Goal: Book appointment/travel/reservation

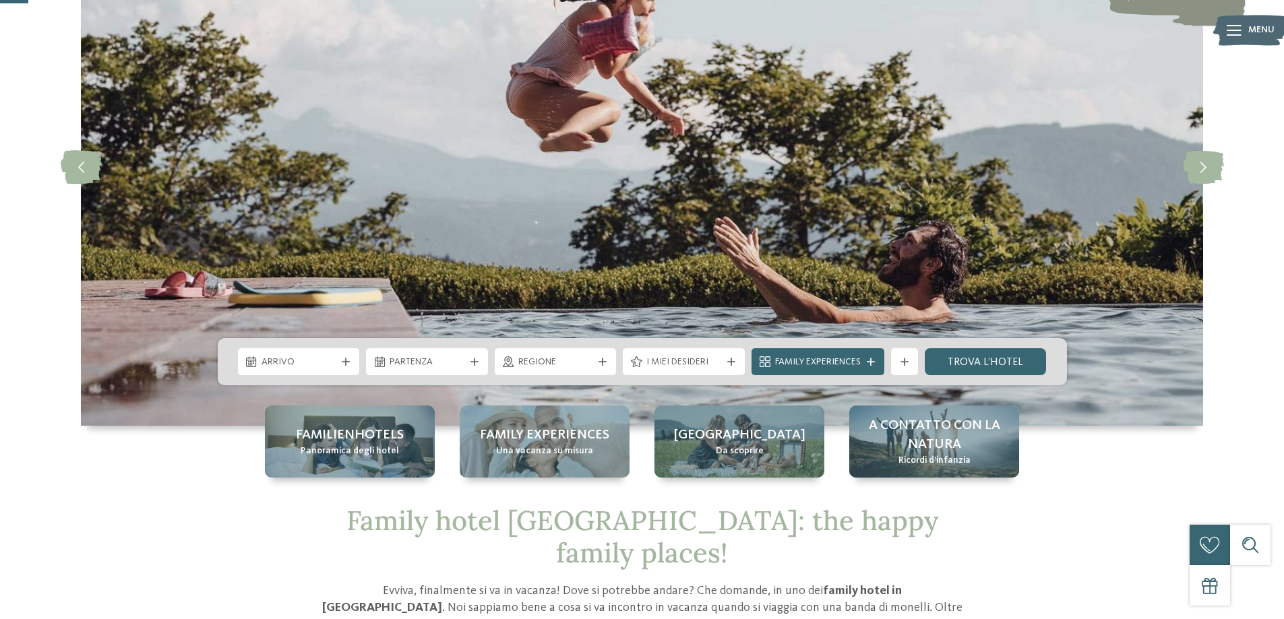
scroll to position [137, 0]
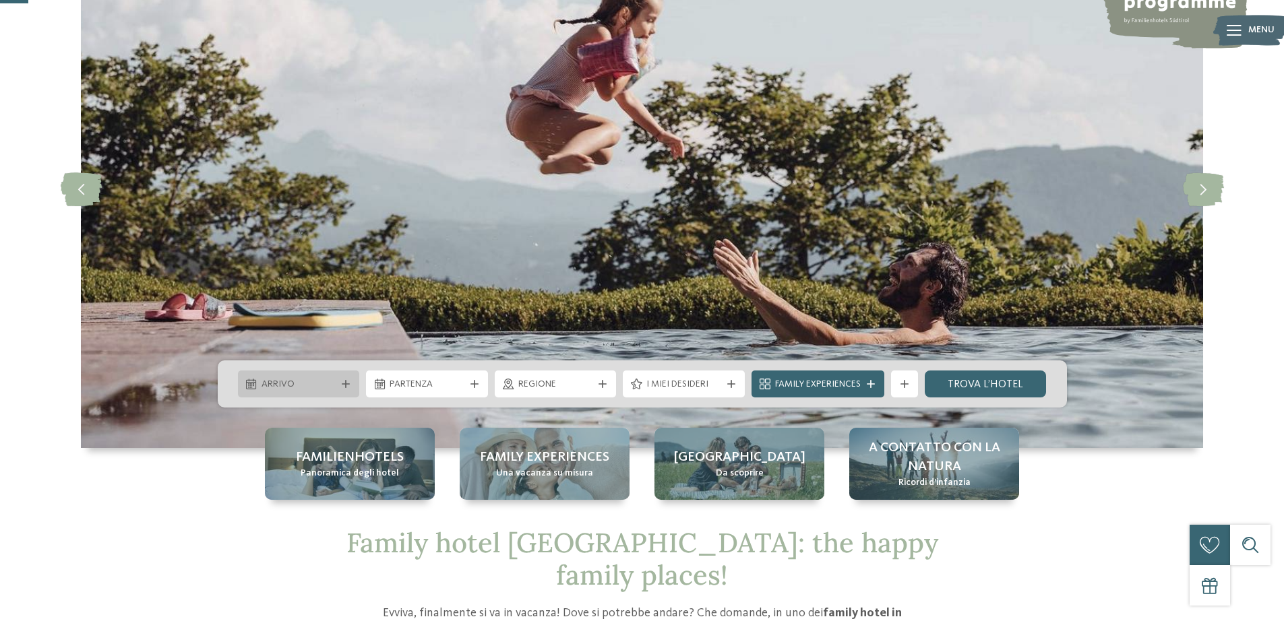
click at [290, 380] on span "Arrivo" at bounding box center [298, 384] width 75 height 13
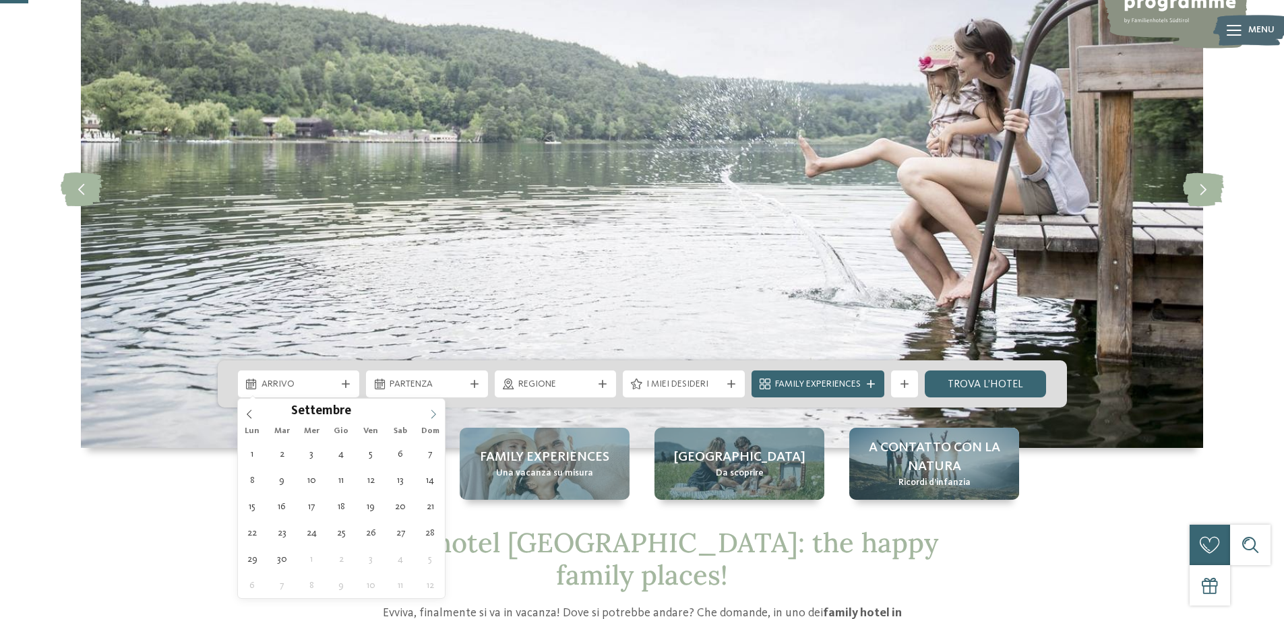
click at [435, 416] on icon at bounding box center [433, 414] width 9 height 9
type div "24.12.2025"
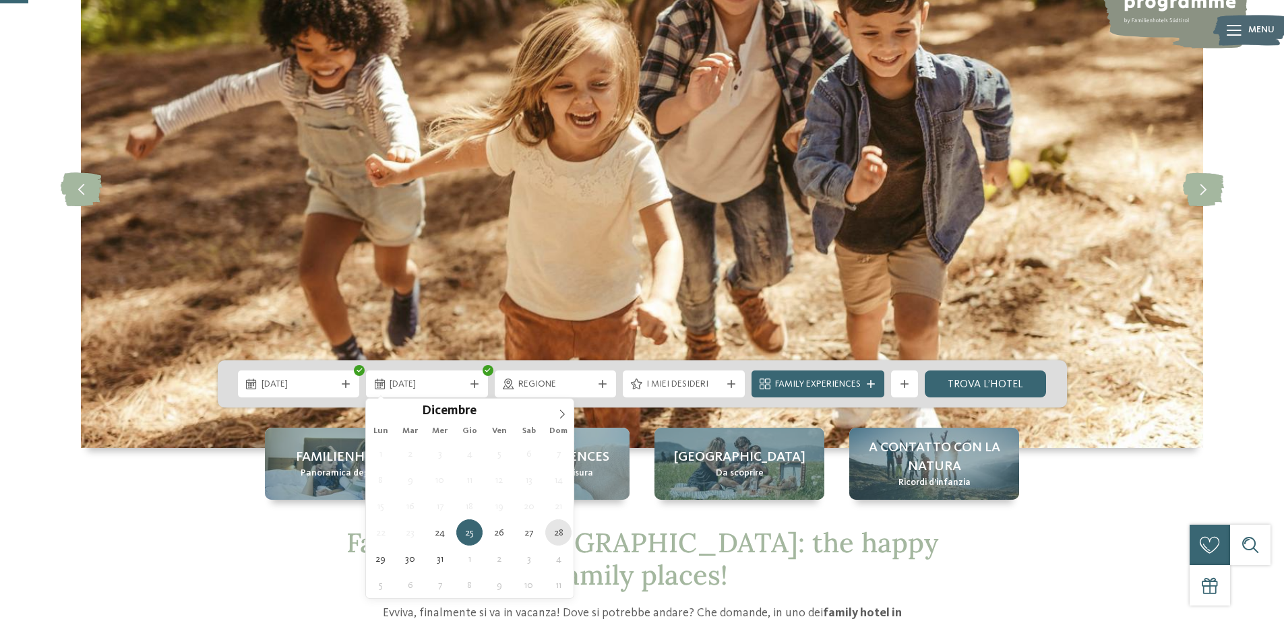
type div "28.12.2025"
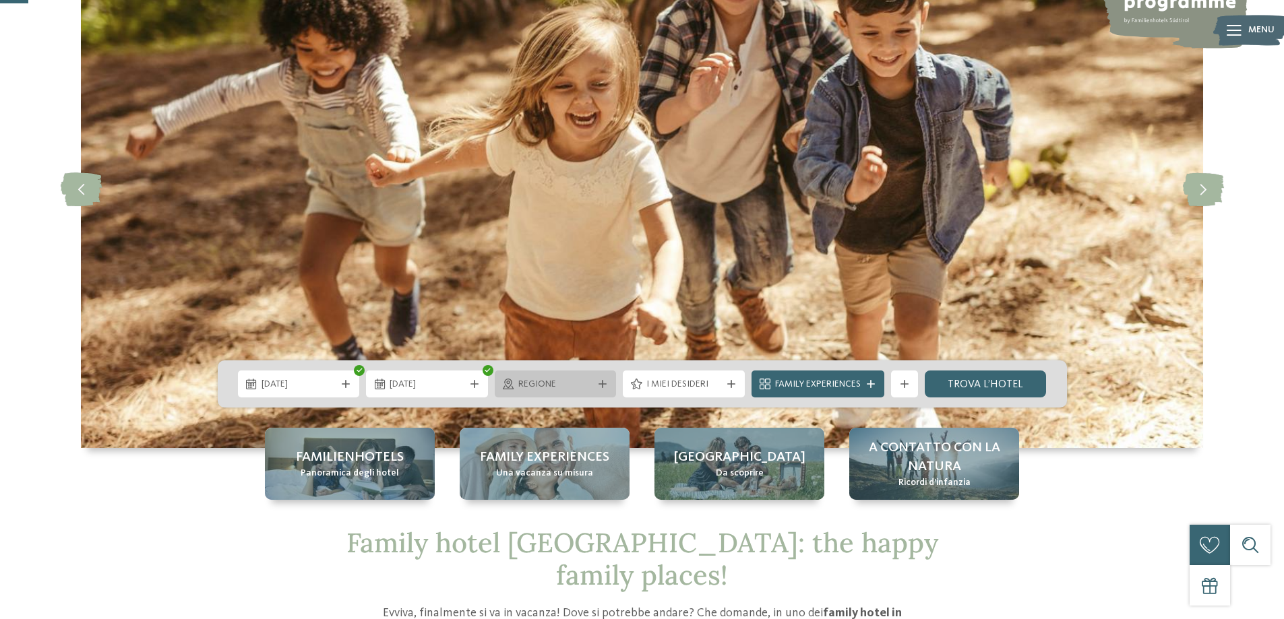
click at [604, 392] on div "Regione" at bounding box center [556, 384] width 122 height 27
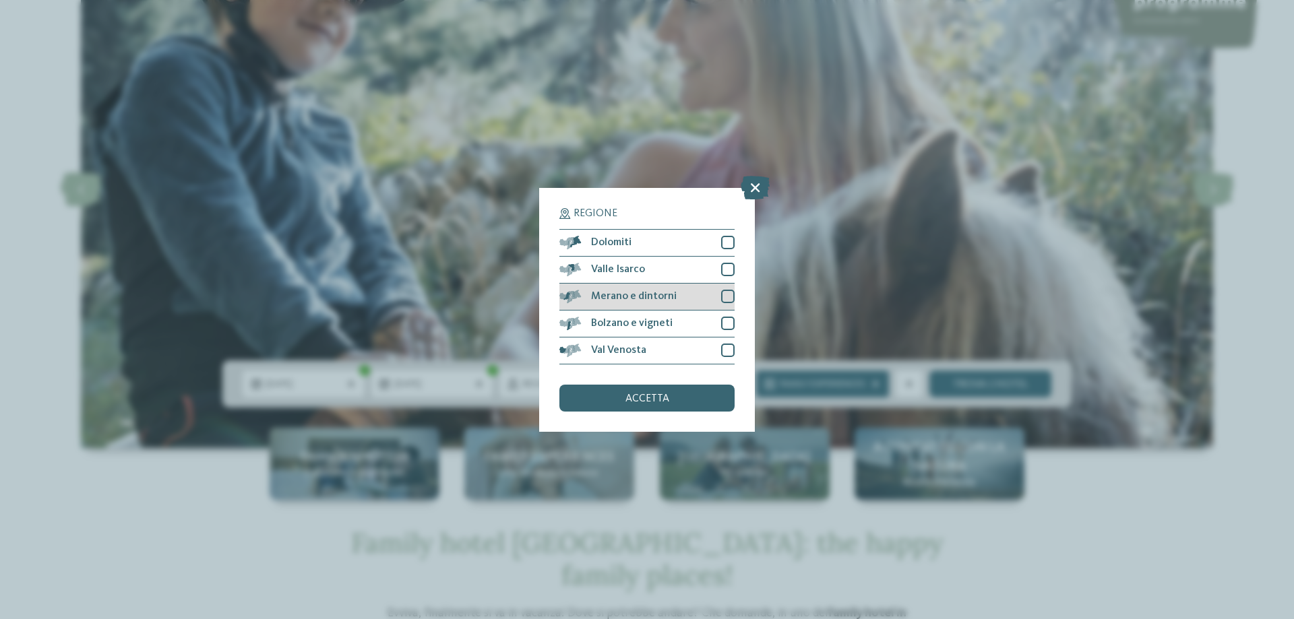
click at [732, 303] on div at bounding box center [727, 296] width 13 height 13
click at [1152, 483] on div "Regione Dolomiti" at bounding box center [647, 309] width 1294 height 619
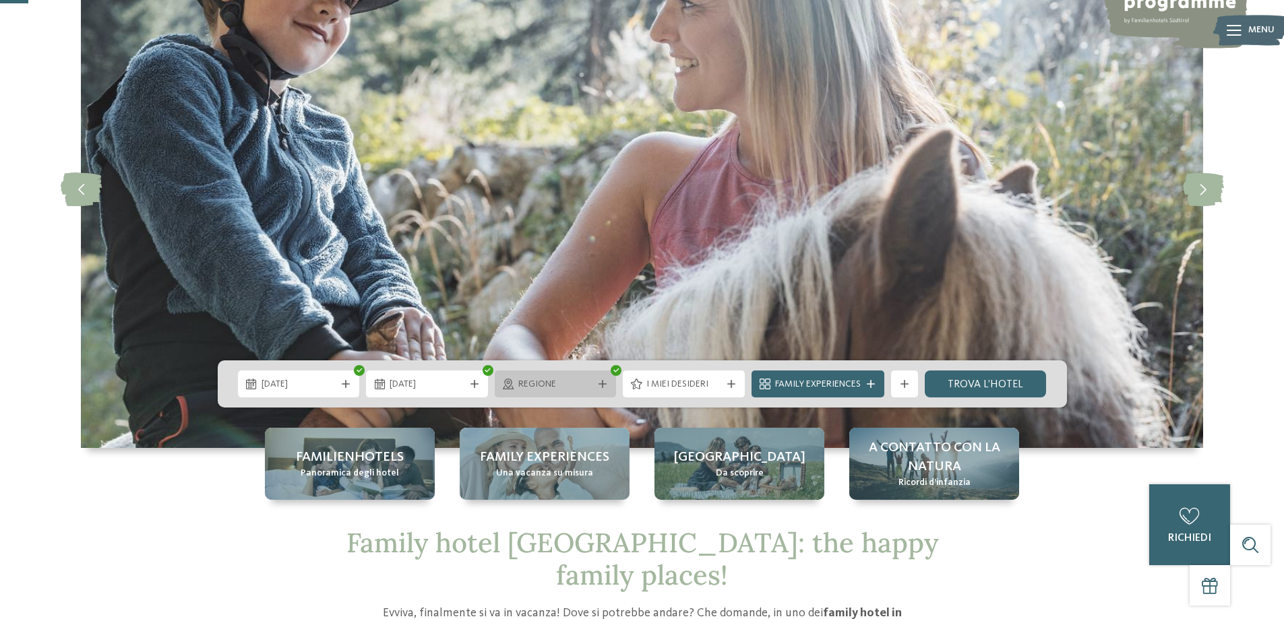
click at [561, 391] on div "Regione" at bounding box center [556, 384] width 122 height 27
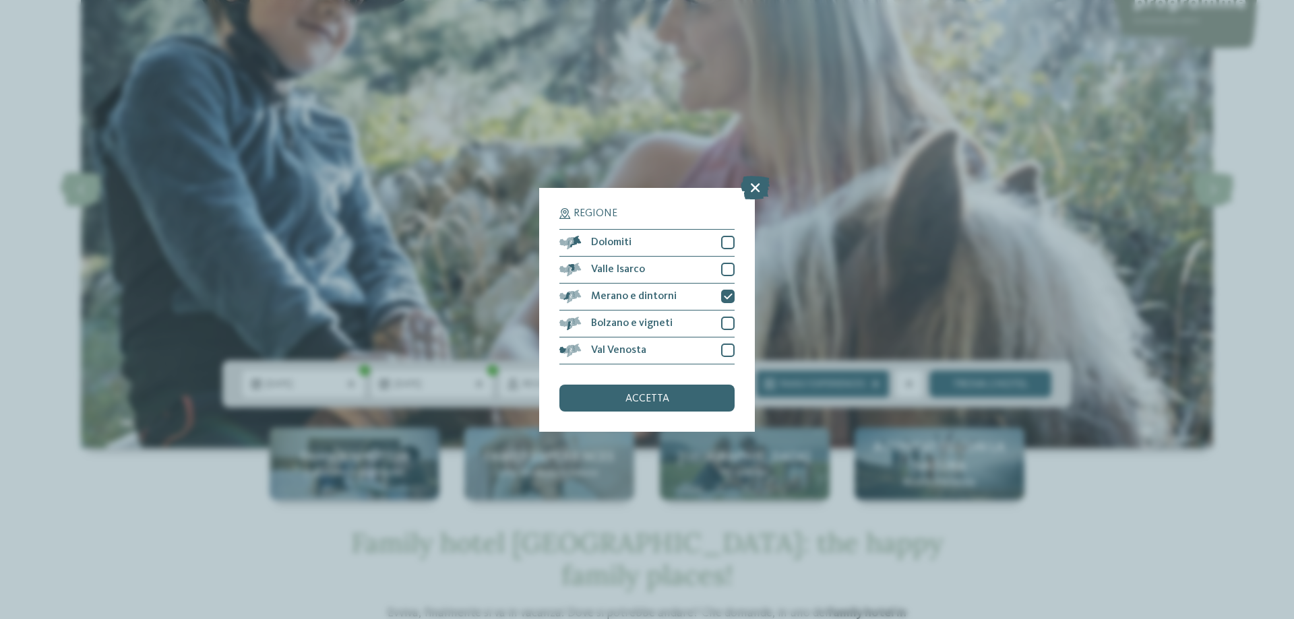
click at [697, 383] on div "Regione Dolomiti Valle Isarco" at bounding box center [646, 309] width 175 height 203
click at [705, 391] on div "accetta" at bounding box center [646, 398] width 175 height 27
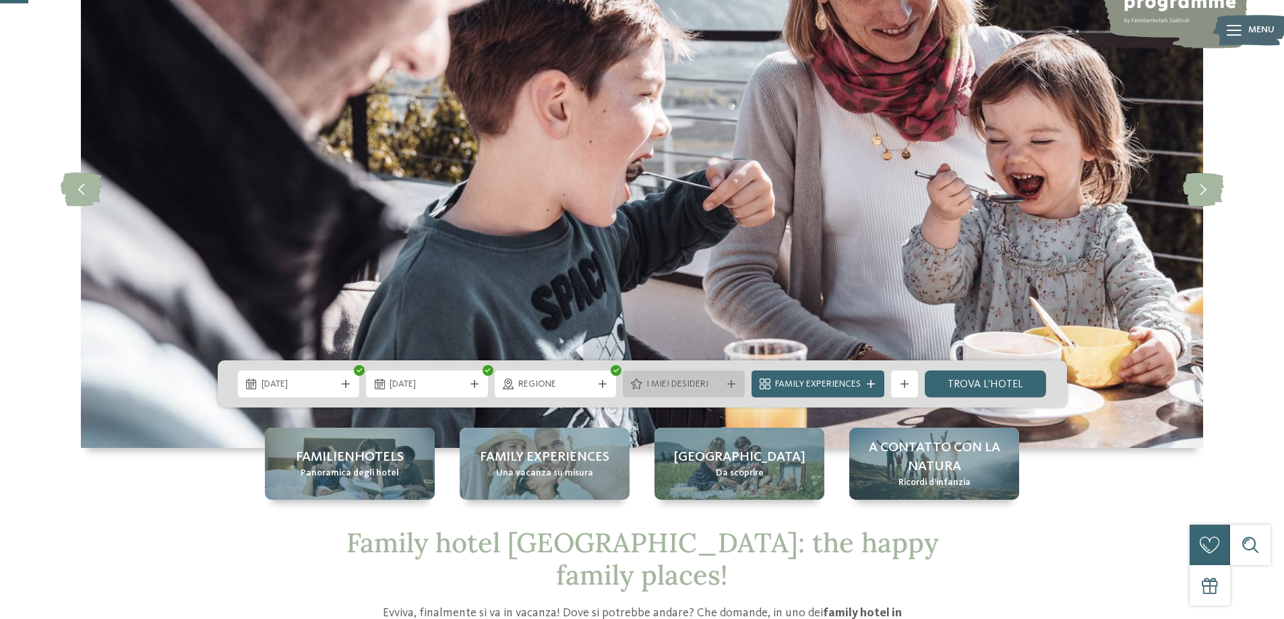
click at [712, 382] on span "I miei desideri" at bounding box center [683, 384] width 75 height 13
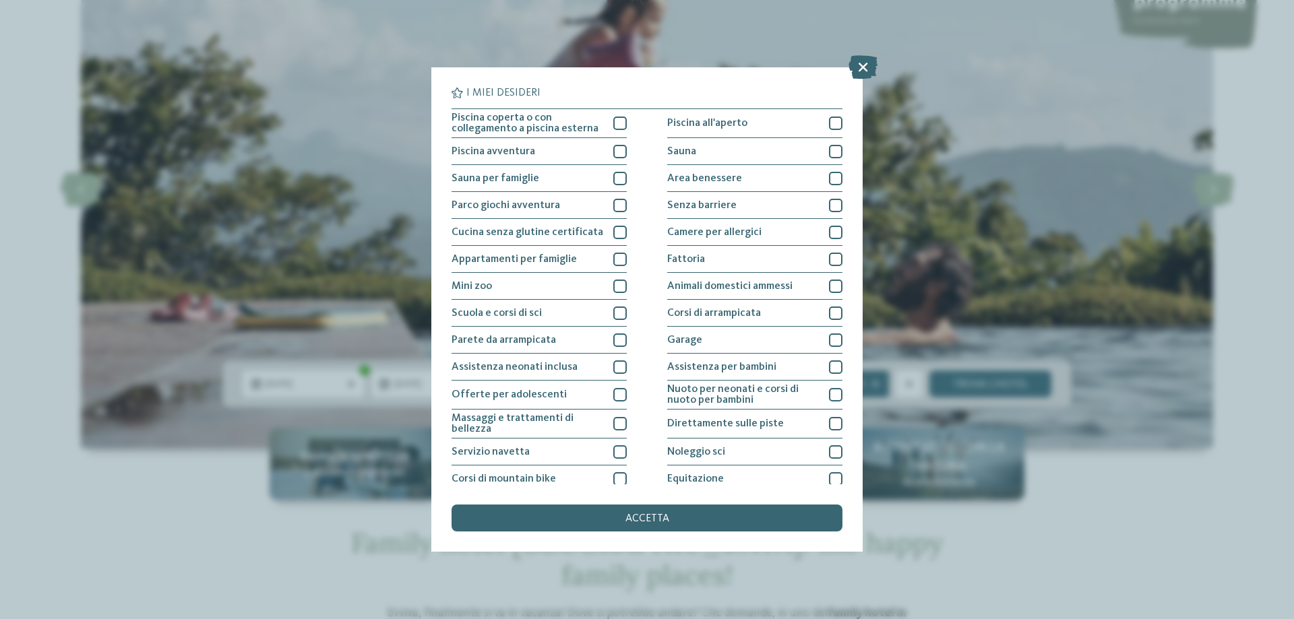
click at [130, 574] on div "I miei desideri Piscina coperta o con collegamento a piscina esterna Piscina al…" at bounding box center [647, 309] width 1294 height 619
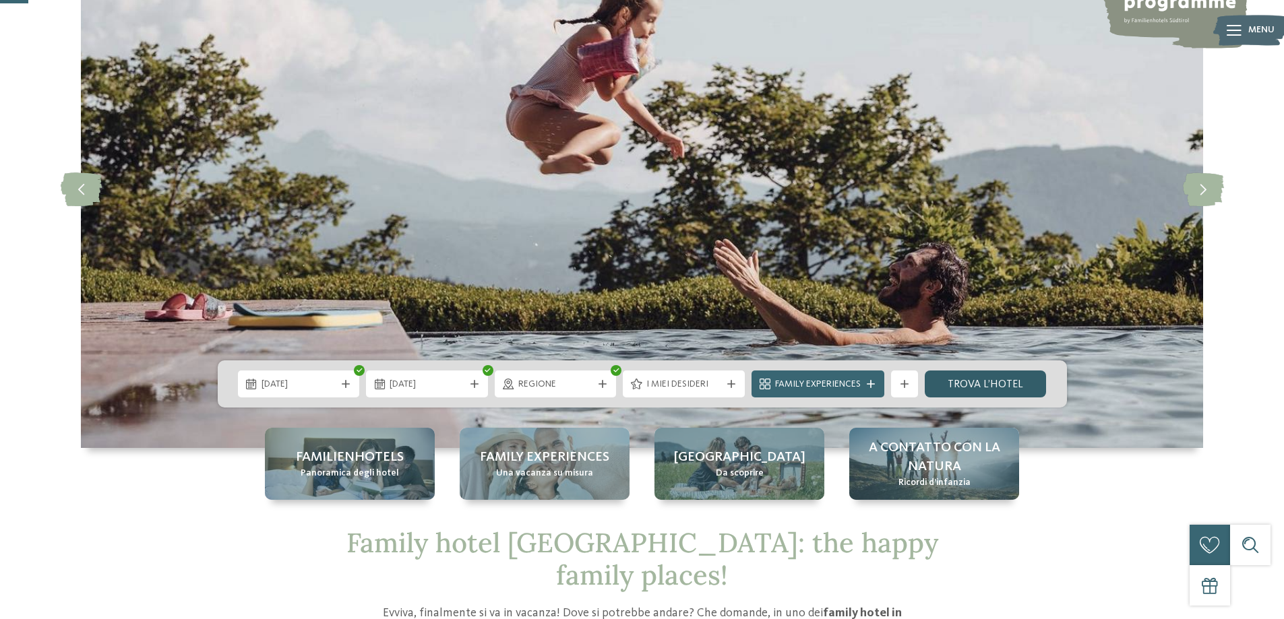
click at [962, 382] on link "trova l’hotel" at bounding box center [985, 384] width 122 height 27
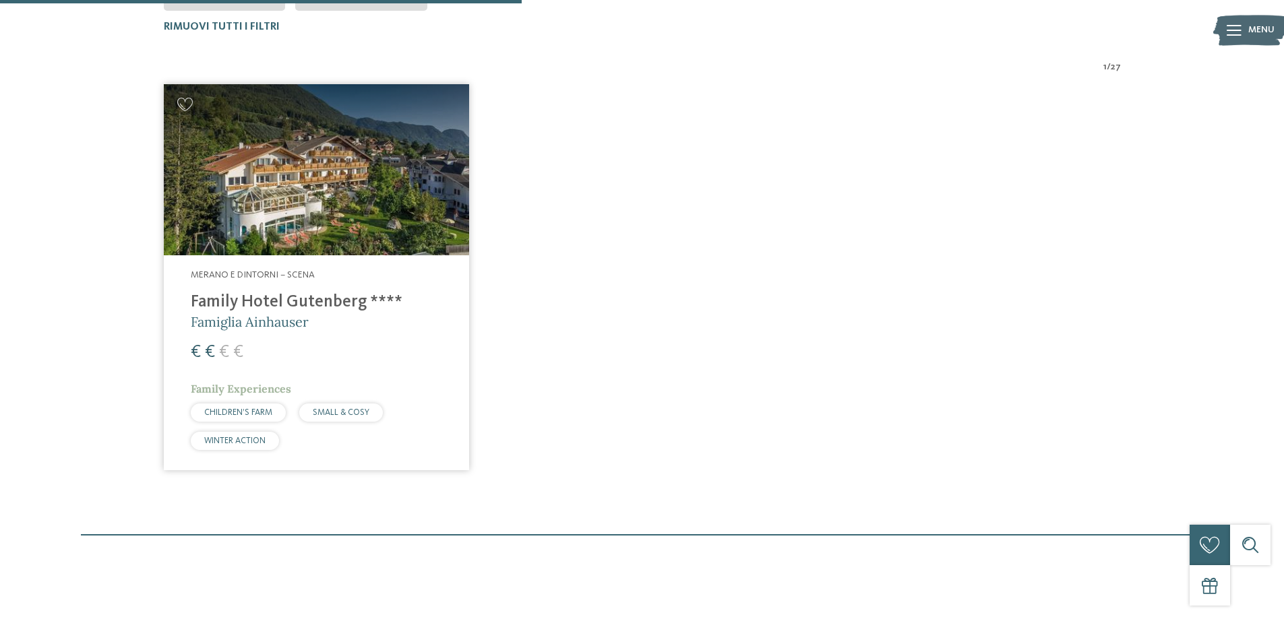
click at [340, 307] on h4 "Family Hotel Gutenberg ****" at bounding box center [316, 302] width 251 height 20
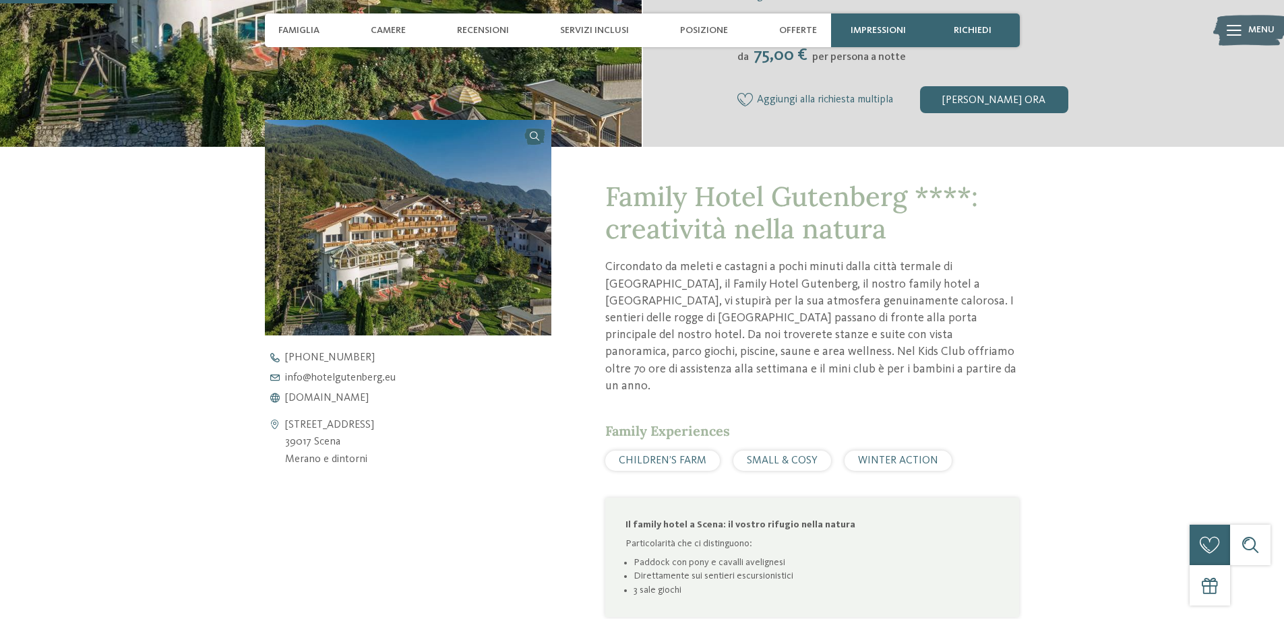
scroll to position [449, 0]
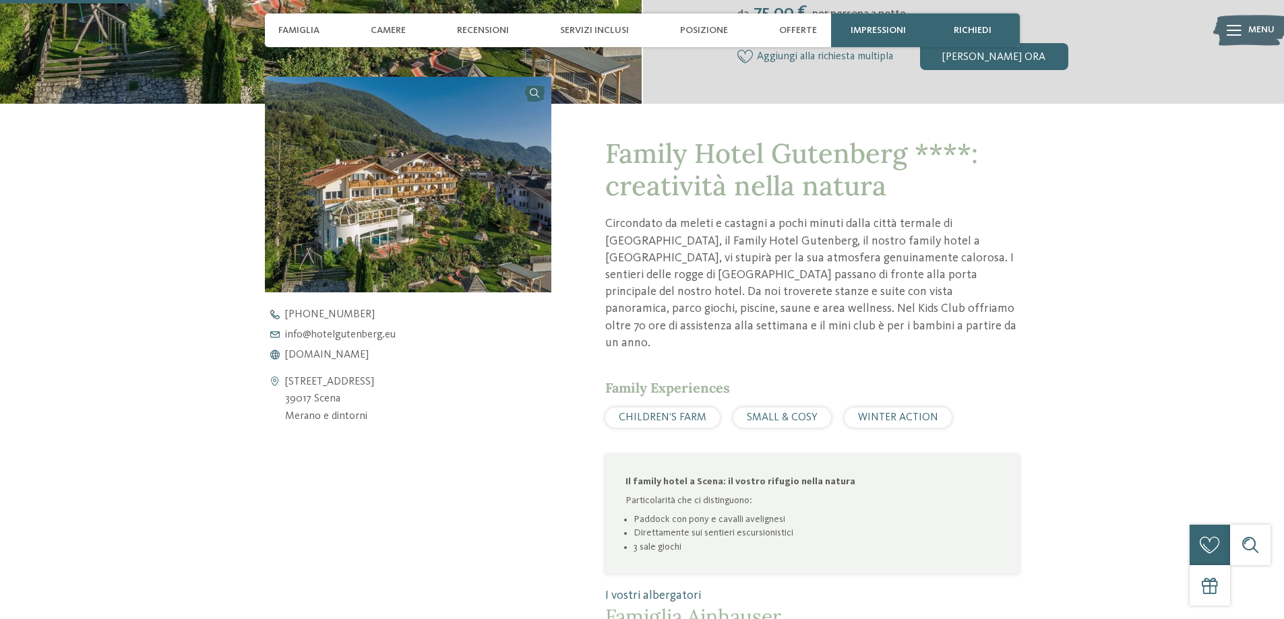
click at [422, 212] on img at bounding box center [408, 184] width 287 height 215
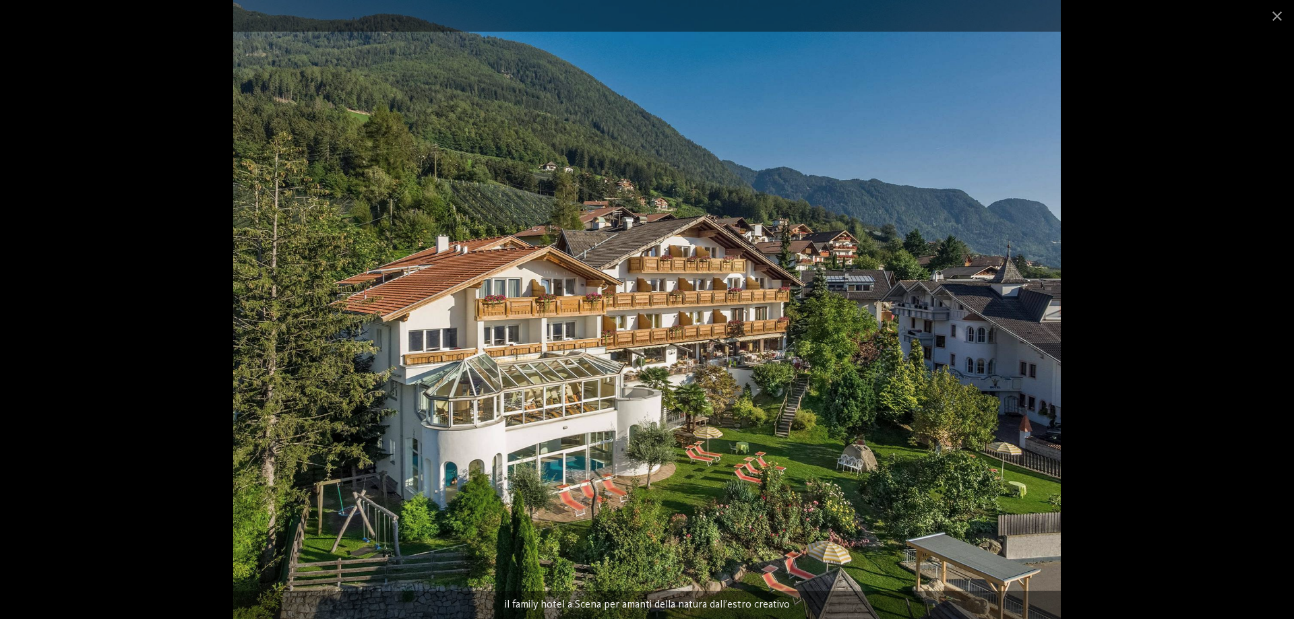
click at [1015, 326] on img at bounding box center [646, 309] width 827 height 619
click at [1277, 13] on span at bounding box center [1277, 16] width 34 height 32
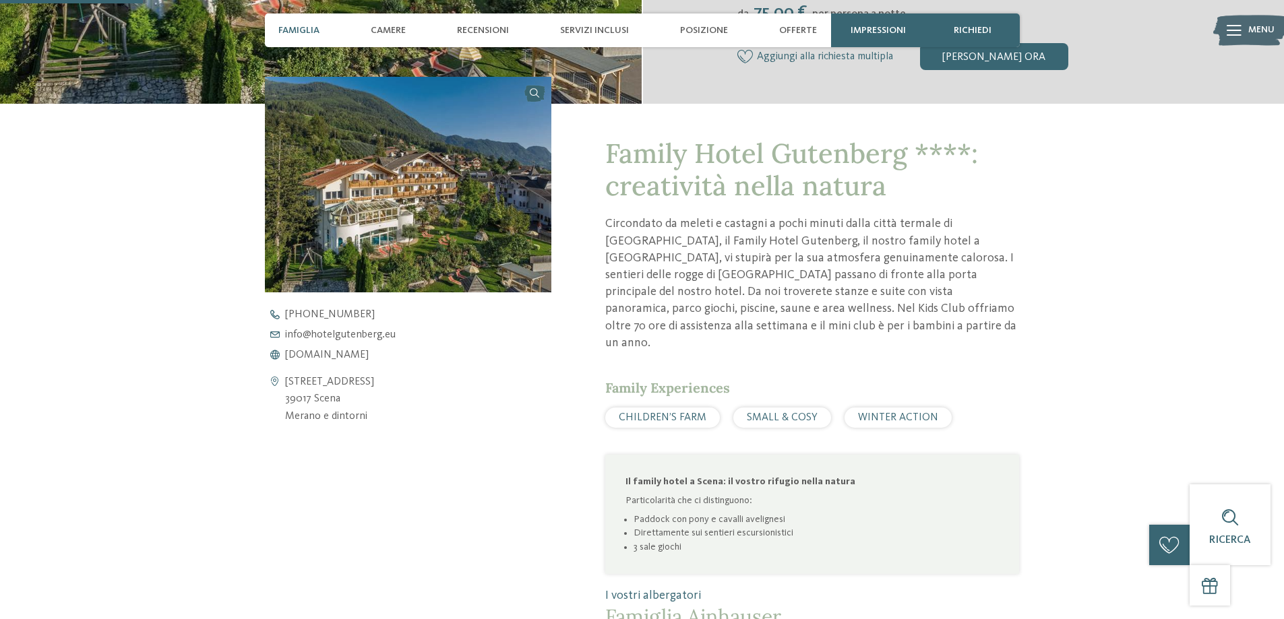
click at [296, 28] on span "Famiglia" at bounding box center [298, 30] width 41 height 11
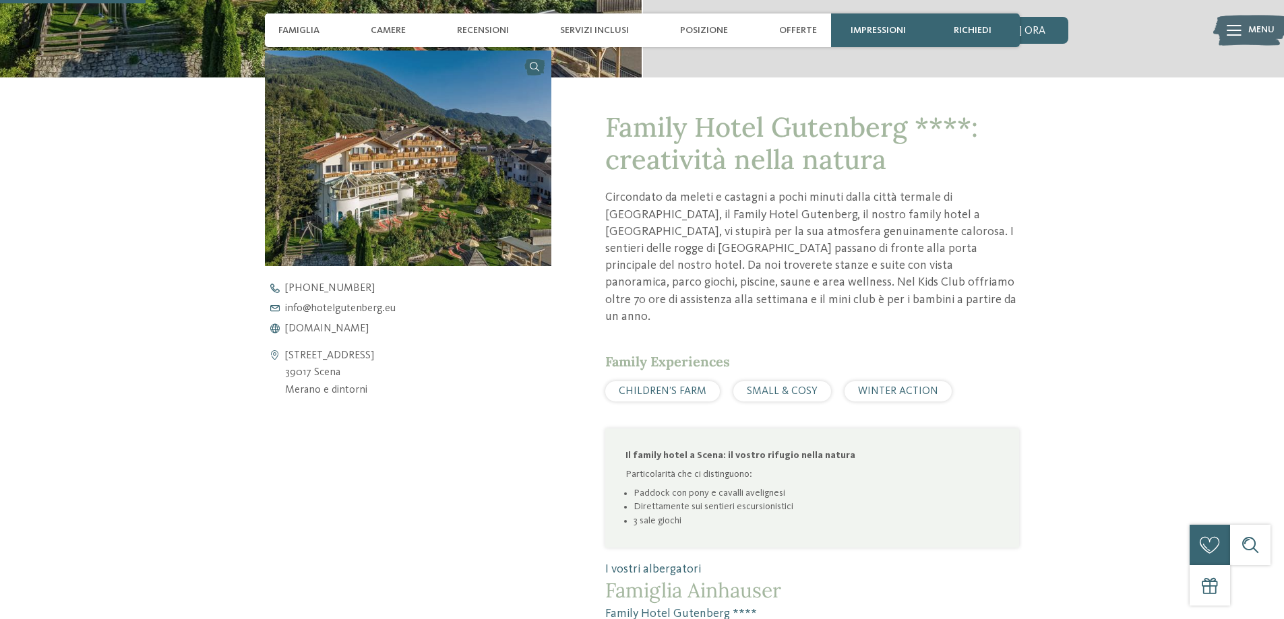
scroll to position [479, 0]
